Goal: Information Seeking & Learning: Learn about a topic

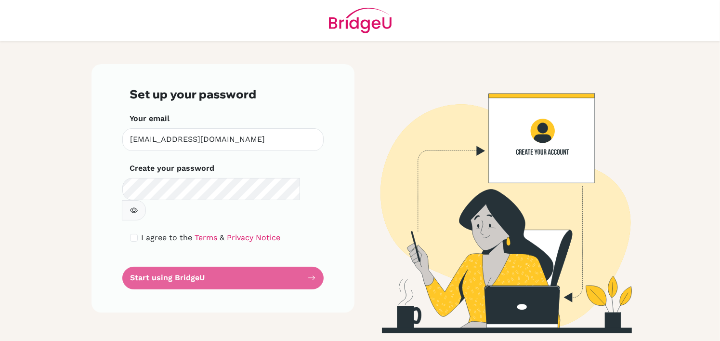
click at [138, 207] on icon "button" at bounding box center [134, 209] width 8 height 5
click at [134, 234] on input "checkbox" at bounding box center [134, 238] width 8 height 8
checkbox input "true"
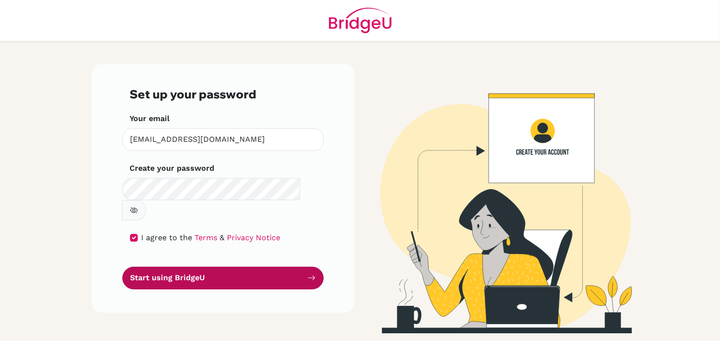
click at [160, 266] on button "Start using BridgeU" at bounding box center [222, 277] width 201 height 23
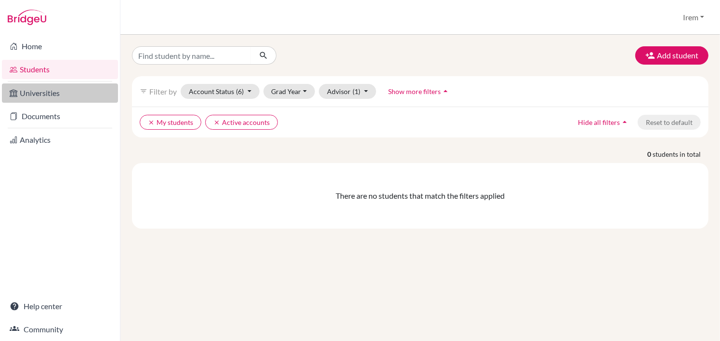
click at [63, 97] on link "Universities" at bounding box center [60, 92] width 116 height 19
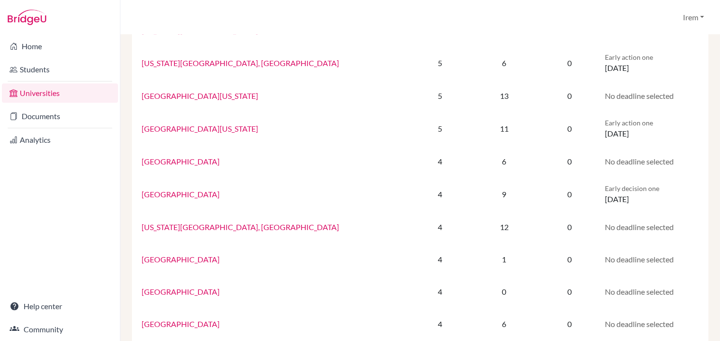
scroll to position [530, 0]
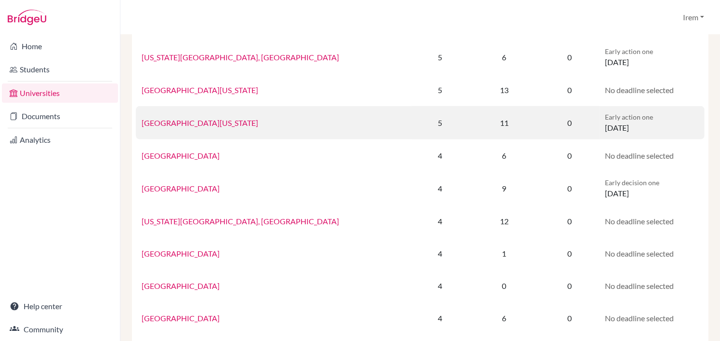
click at [171, 125] on link "University of Michigan" at bounding box center [200, 122] width 117 height 9
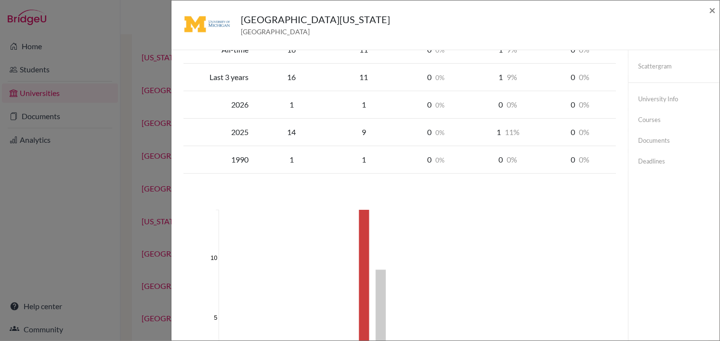
scroll to position [0, 0]
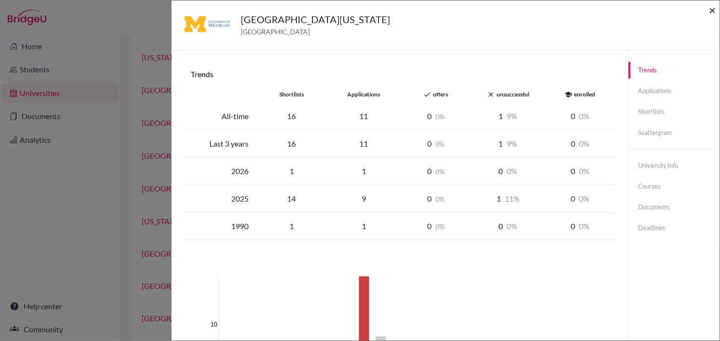
click at [712, 12] on span "×" at bounding box center [712, 10] width 7 height 14
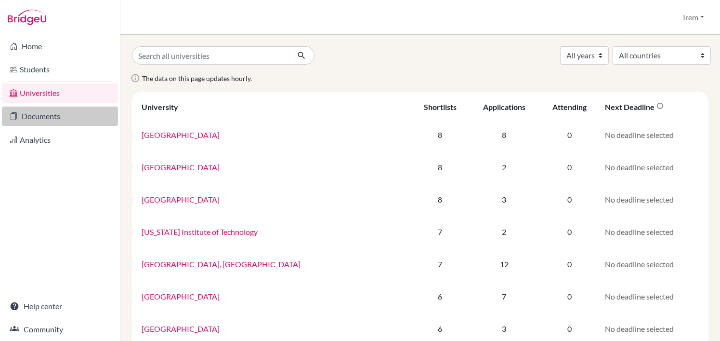
click at [38, 121] on link "Documents" at bounding box center [60, 115] width 116 height 19
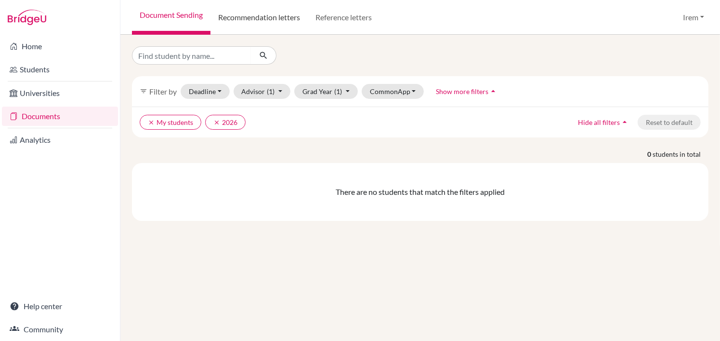
click at [255, 20] on link "Recommendation letters" at bounding box center [259, 17] width 97 height 35
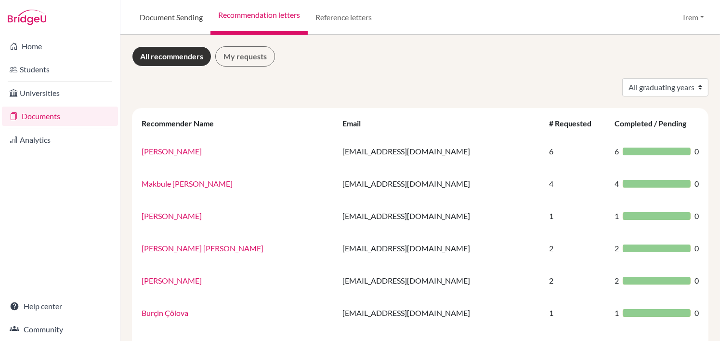
click at [182, 20] on link "Document Sending" at bounding box center [171, 17] width 79 height 35
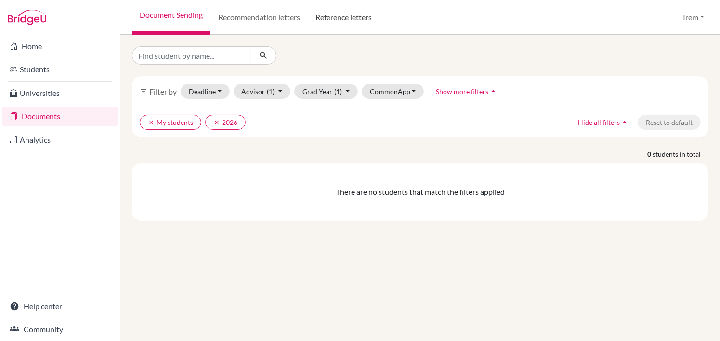
click at [361, 14] on link "Reference letters" at bounding box center [344, 17] width 72 height 35
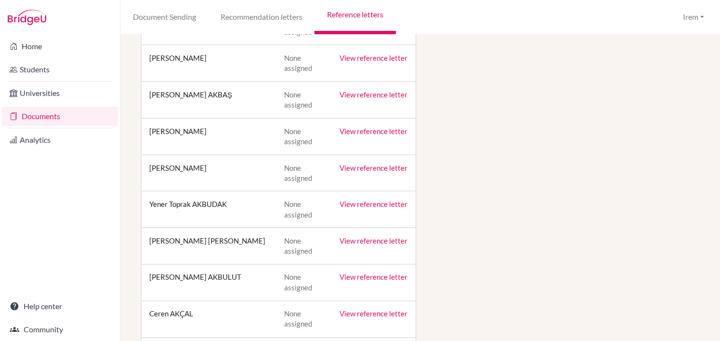
scroll to position [1687, 0]
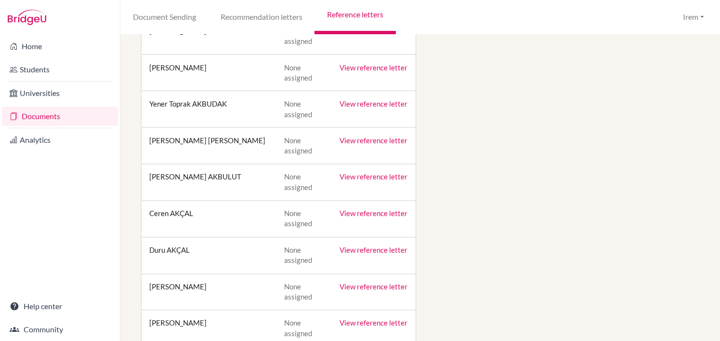
click at [38, 23] on img at bounding box center [27, 17] width 39 height 15
click at [31, 19] on img at bounding box center [27, 17] width 39 height 15
click at [30, 52] on link "Home" at bounding box center [60, 46] width 116 height 19
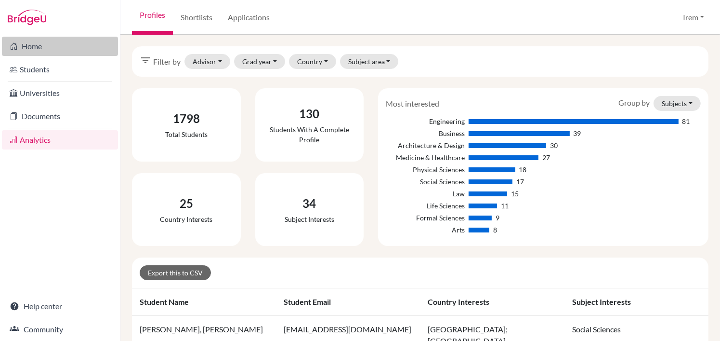
click at [48, 53] on link "Home" at bounding box center [60, 46] width 116 height 19
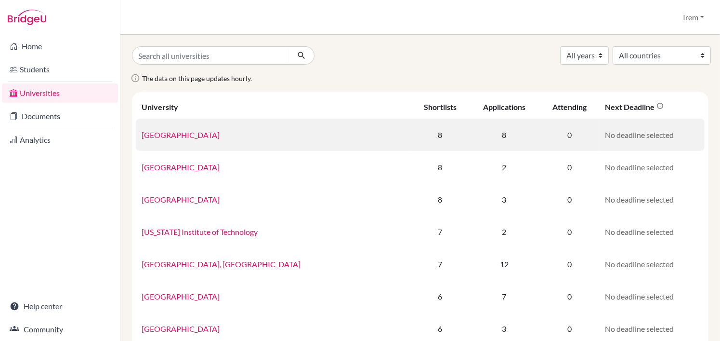
click at [150, 135] on link "[GEOGRAPHIC_DATA]" at bounding box center [181, 134] width 78 height 9
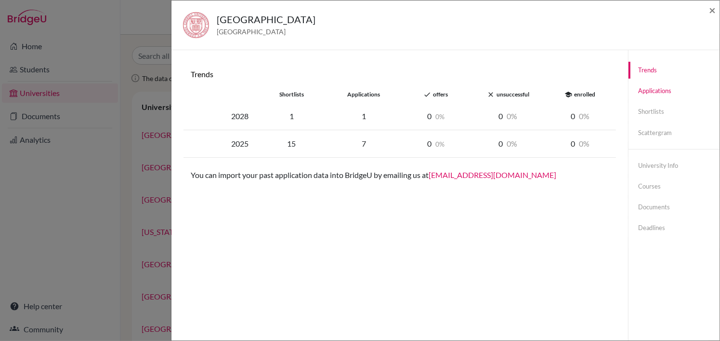
click at [652, 94] on link "Applications" at bounding box center [674, 90] width 91 height 17
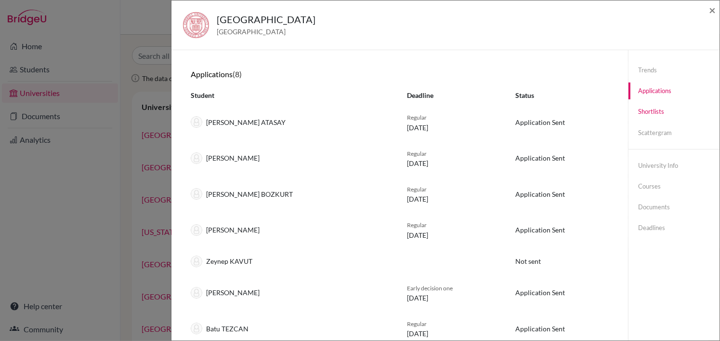
click at [652, 108] on link "Shortlists" at bounding box center [674, 111] width 91 height 17
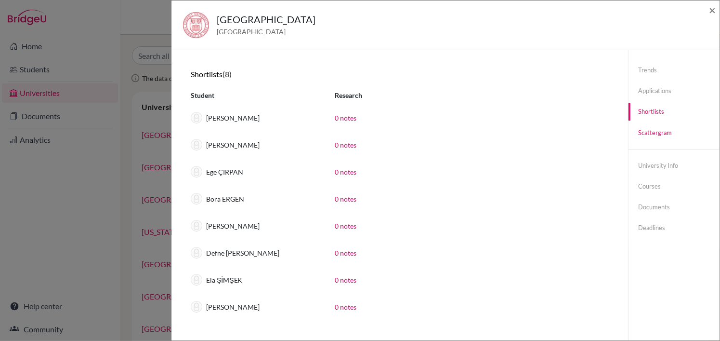
click at [645, 129] on link "Scattergram" at bounding box center [674, 132] width 91 height 17
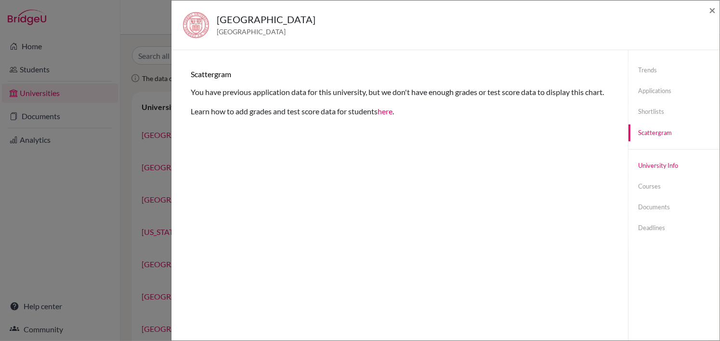
click at [659, 165] on link "University info" at bounding box center [674, 165] width 91 height 17
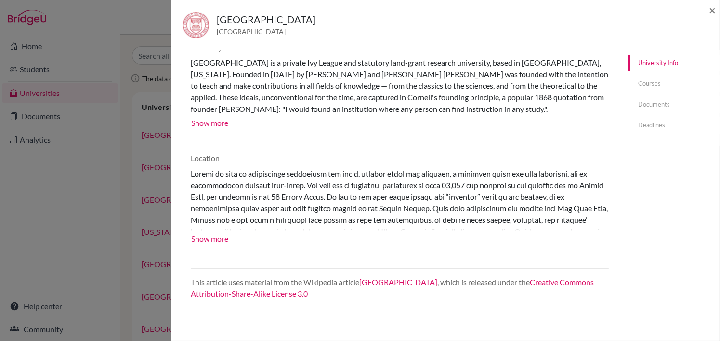
scroll to position [103, 0]
click at [663, 83] on link "Courses" at bounding box center [674, 83] width 91 height 17
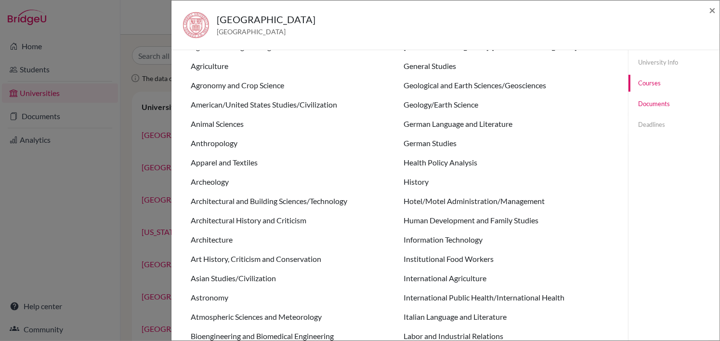
click at [654, 106] on link "Documents" at bounding box center [674, 103] width 91 height 17
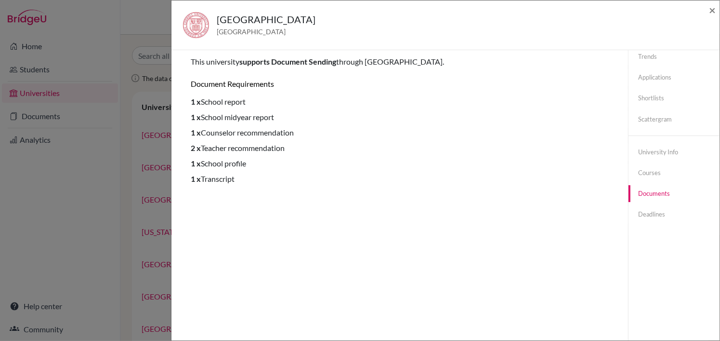
scroll to position [0, 0]
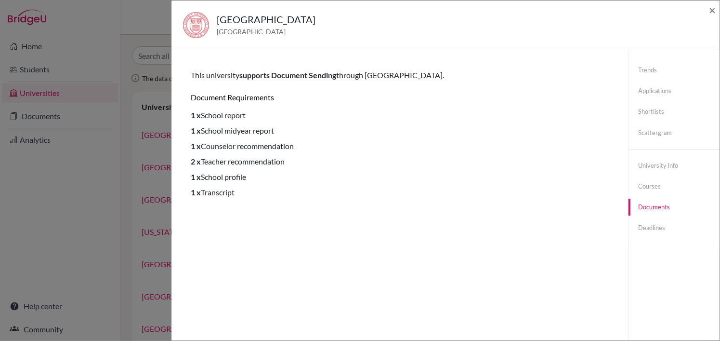
drag, startPoint x: 190, startPoint y: 112, endPoint x: 264, endPoint y: 216, distance: 127.8
click at [264, 216] on div "Trends shortlists applications done offers close unsuccessful school enrolled 2…" at bounding box center [400, 221] width 434 height 318
click at [656, 227] on link "Deadlines" at bounding box center [674, 227] width 91 height 17
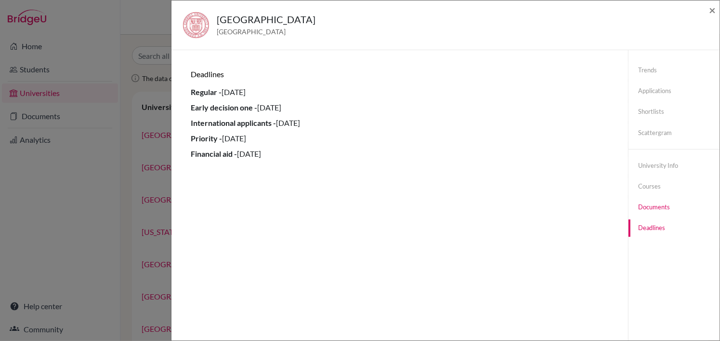
click at [654, 215] on link "Documents" at bounding box center [674, 207] width 91 height 17
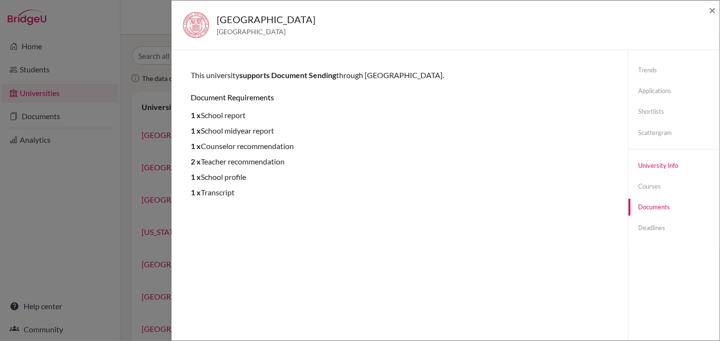
click at [648, 165] on link "University info" at bounding box center [674, 165] width 91 height 17
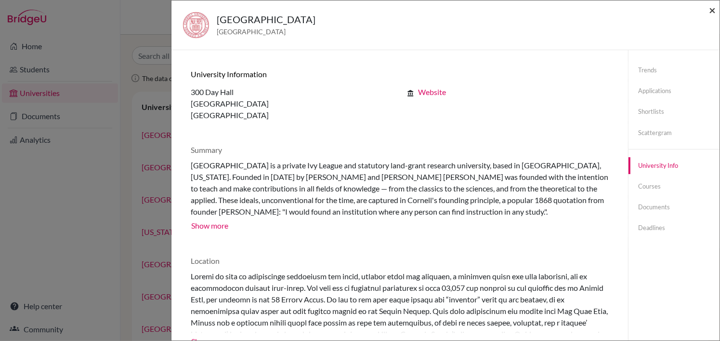
click at [713, 9] on span "×" at bounding box center [712, 10] width 7 height 14
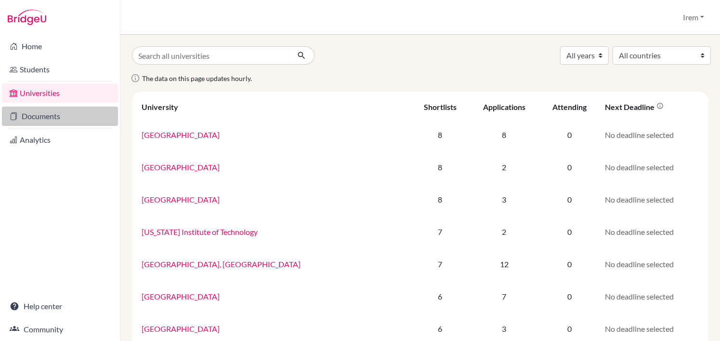
click at [57, 115] on link "Documents" at bounding box center [60, 115] width 116 height 19
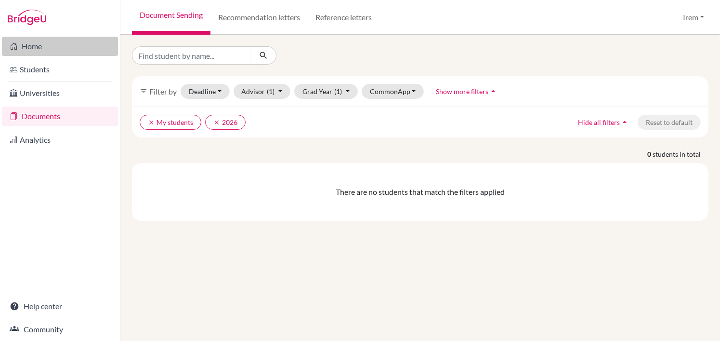
click at [39, 48] on link "Home" at bounding box center [60, 46] width 116 height 19
